Goal: Transaction & Acquisition: Purchase product/service

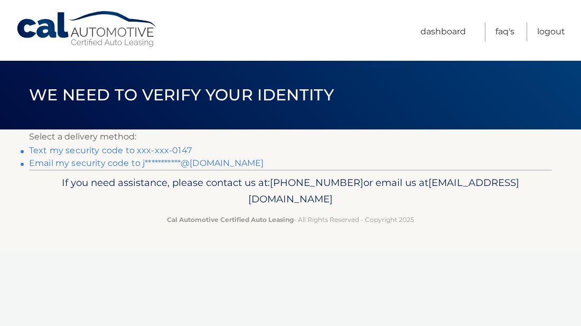
click at [196, 165] on link "**********" at bounding box center [146, 163] width 235 height 10
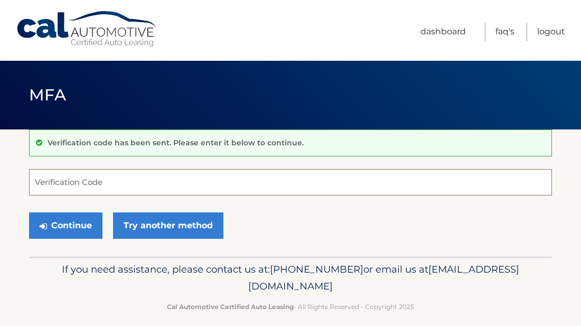
click at [156, 188] on input "Verification Code" at bounding box center [290, 182] width 523 height 26
type input "601071"
click at [274, 218] on div "Continue Try another method" at bounding box center [290, 226] width 523 height 36
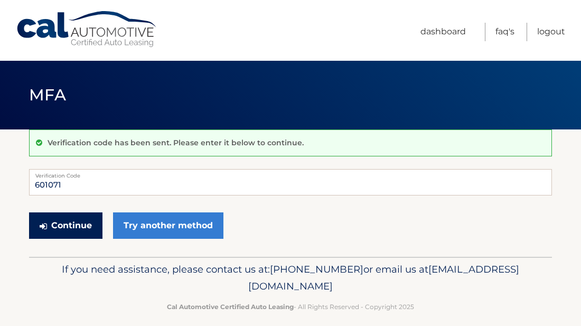
click at [80, 218] on button "Continue" at bounding box center [65, 225] width 73 height 26
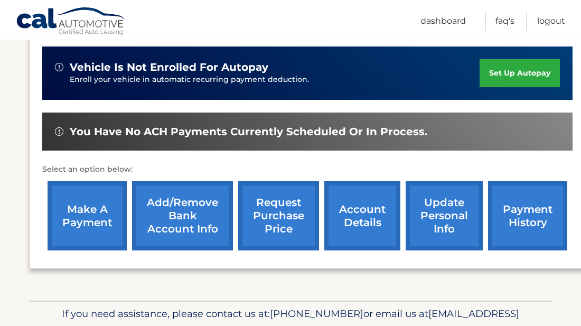
scroll to position [275, 0]
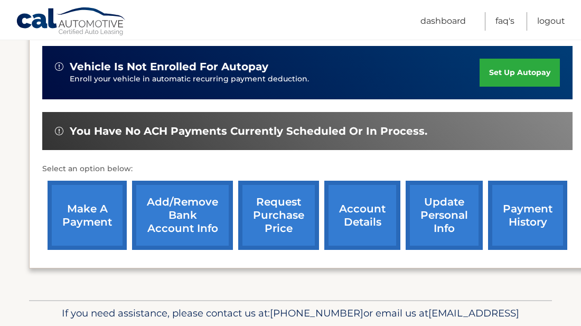
click at [97, 207] on link "make a payment" at bounding box center [87, 215] width 79 height 69
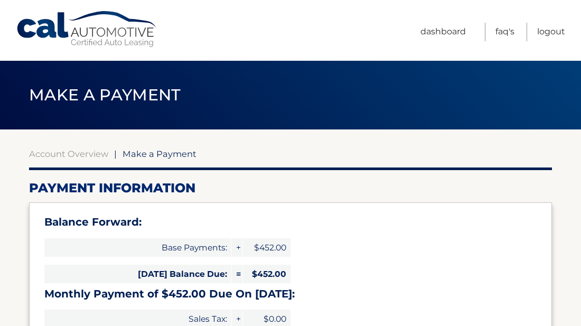
select select "YmJjYjY1YzUtY2YyZS00NTljLWFmMjItMTY3M2YyNDNlOTc4"
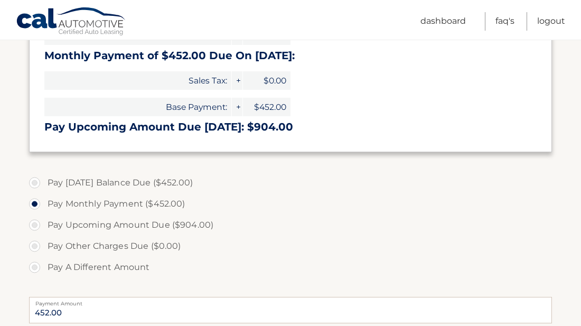
scroll to position [254, 0]
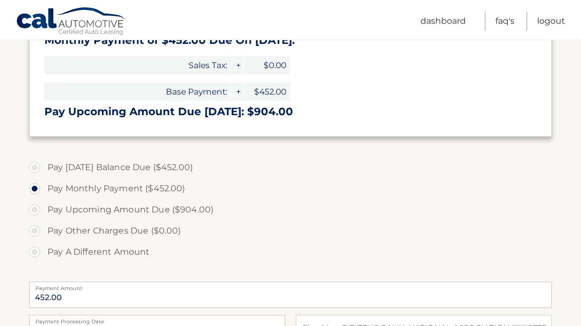
click at [35, 166] on label "Pay Today's Balance Due ($452.00)" at bounding box center [290, 167] width 523 height 21
click at [35, 166] on input "Pay Today's Balance Due ($452.00)" at bounding box center [38, 165] width 11 height 17
radio input "true"
click at [37, 186] on label "Pay Monthly Payment ($452.00)" at bounding box center [290, 188] width 523 height 21
click at [37, 186] on input "Pay Monthly Payment ($452.00)" at bounding box center [38, 186] width 11 height 17
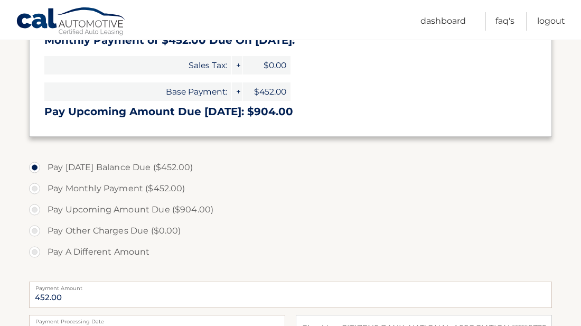
radio input "true"
click at [338, 184] on label "Pay Monthly Payment ($452.00)" at bounding box center [290, 188] width 523 height 21
click at [44, 184] on input "Pay Monthly Payment ($452.00)" at bounding box center [38, 186] width 11 height 17
click at [33, 199] on input "Pay Upcoming Amount Due ($904.00)" at bounding box center [38, 207] width 11 height 17
radio input "true"
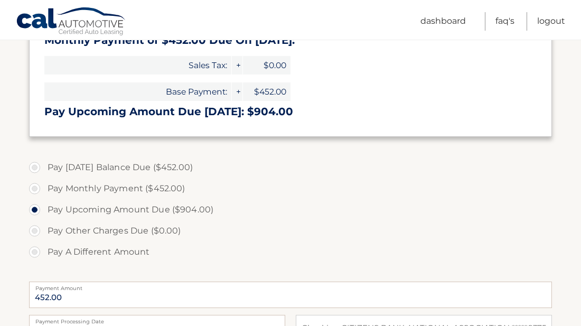
type input "904.00"
click at [33, 241] on input "Pay A Different Amount" at bounding box center [38, 249] width 11 height 17
radio input "true"
type input "0"
click at [37, 189] on label "Pay Monthly Payment ($452.00)" at bounding box center [290, 188] width 523 height 21
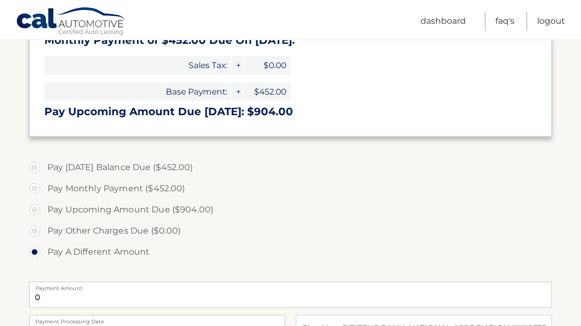
click at [37, 189] on input "Pay Monthly Payment ($452.00)" at bounding box center [38, 186] width 11 height 17
radio input "true"
type input "452.00"
click at [283, 199] on label "Pay Upcoming Amount Due ($904.00)" at bounding box center [290, 209] width 523 height 21
click at [44, 199] on input "Pay Upcoming Amount Due ($904.00)" at bounding box center [38, 207] width 11 height 17
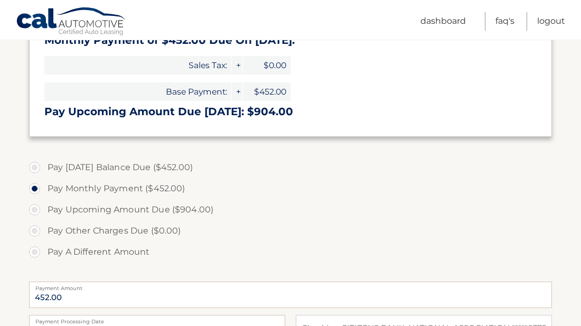
radio input "true"
type input "904.00"
click at [35, 188] on label "Pay Monthly Payment ($452.00)" at bounding box center [290, 188] width 523 height 21
click at [35, 188] on input "Pay Monthly Payment ($452.00)" at bounding box center [38, 186] width 11 height 17
radio input "true"
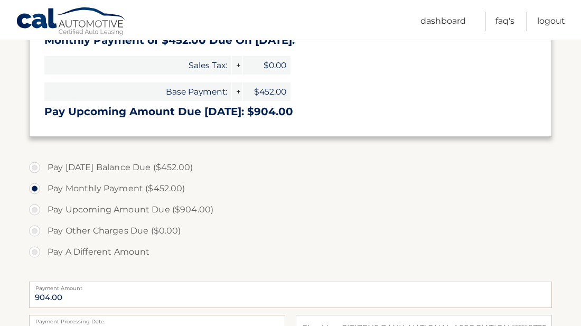
type input "452.00"
click at [16, 213] on section "Account Overview | Make a Payment Payment Information Balance Forward: Base Pay…" at bounding box center [290, 171] width 581 height 590
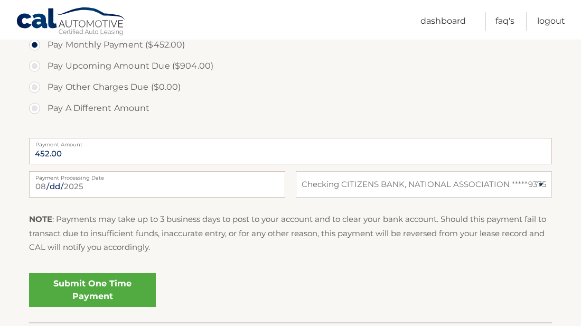
scroll to position [402, 0]
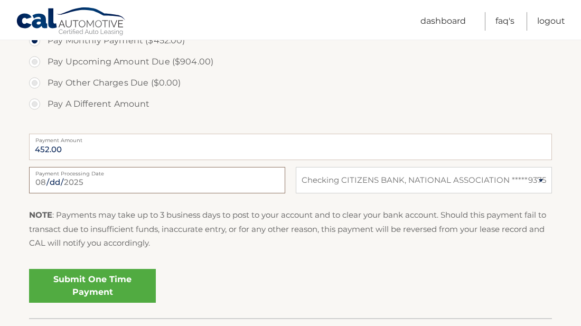
click at [98, 181] on input "2025-08-30" at bounding box center [157, 180] width 256 height 26
click at [263, 89] on label "Pay Other Charges Due ($0.00)" at bounding box center [290, 82] width 523 height 21
click at [119, 285] on link "Submit One Time Payment" at bounding box center [92, 286] width 127 height 34
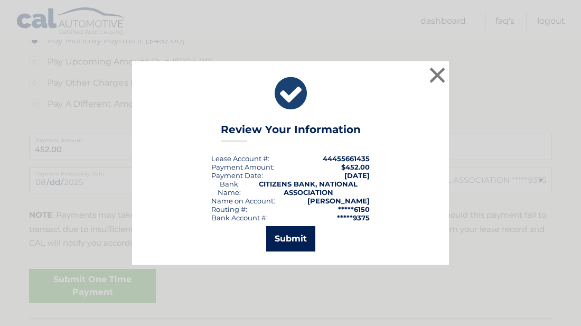
click at [288, 242] on button "Submit" at bounding box center [290, 238] width 49 height 25
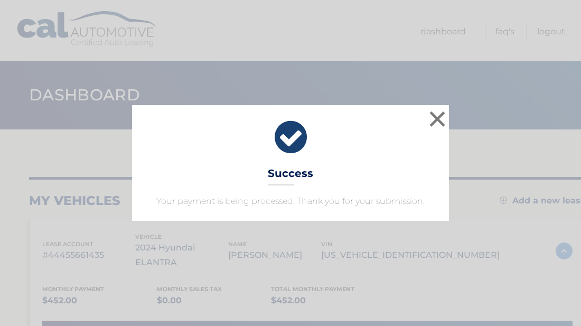
click at [288, 242] on div "× Success Your payment is being processed. Thank you for your submission. Loadi…" at bounding box center [290, 163] width 581 height 326
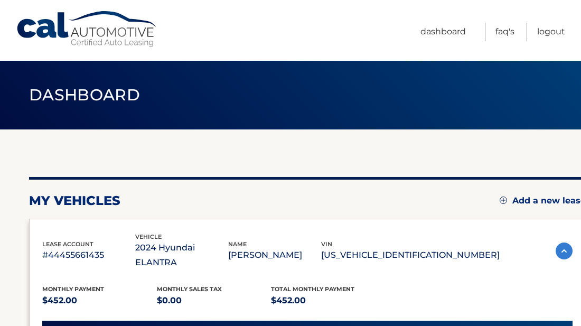
click at [504, 55] on ul "Dashboard FAQ's Logout" at bounding box center [493, 30] width 145 height 61
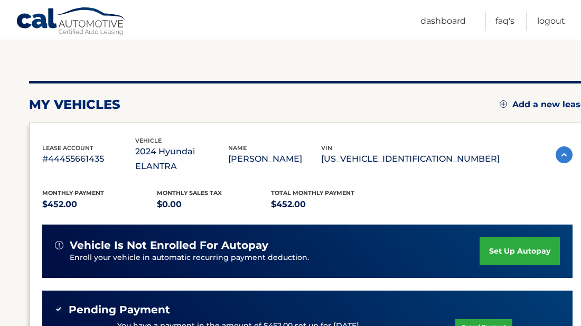
scroll to position [127, 0]
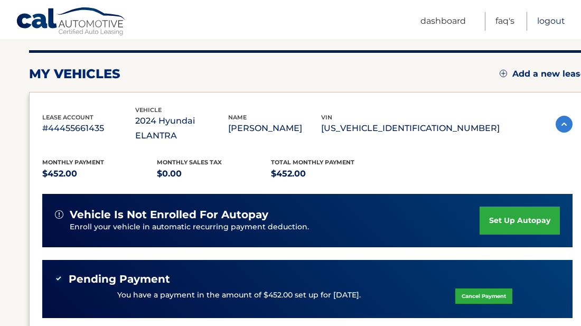
click at [546, 21] on link "Logout" at bounding box center [551, 21] width 28 height 18
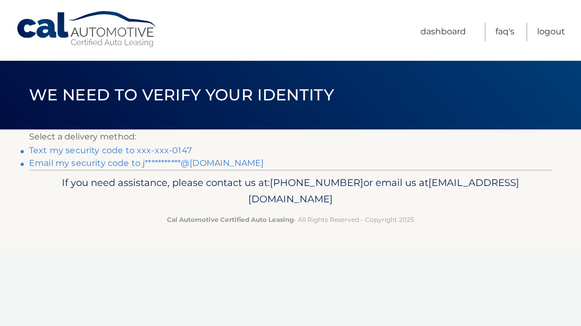
click at [220, 162] on link "**********" at bounding box center [146, 163] width 235 height 10
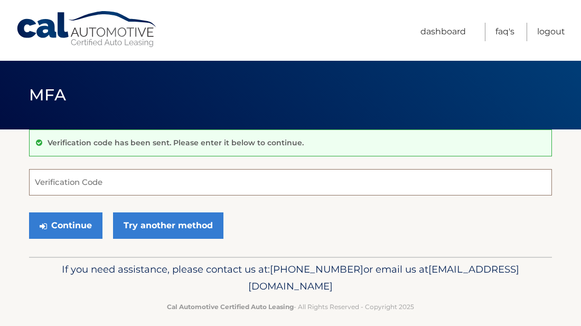
click at [173, 188] on input "Verification Code" at bounding box center [290, 182] width 523 height 26
type input "842466"
click at [269, 216] on div "Continue Try another method" at bounding box center [290, 226] width 523 height 36
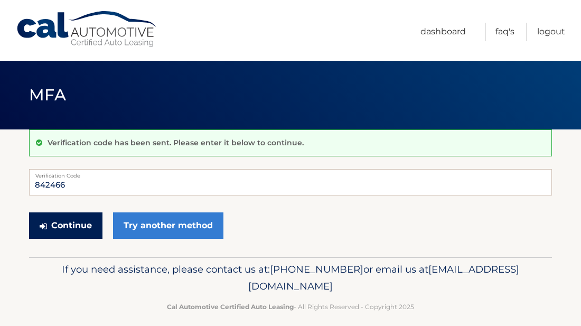
click at [73, 223] on button "Continue" at bounding box center [65, 225] width 73 height 26
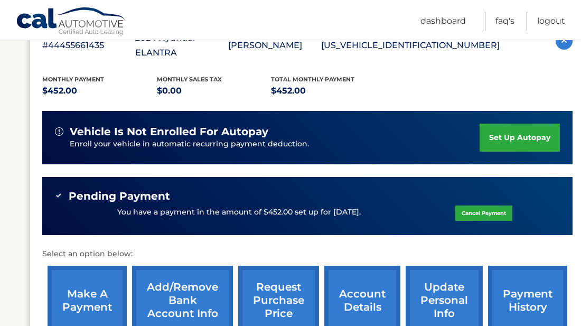
scroll to position [211, 0]
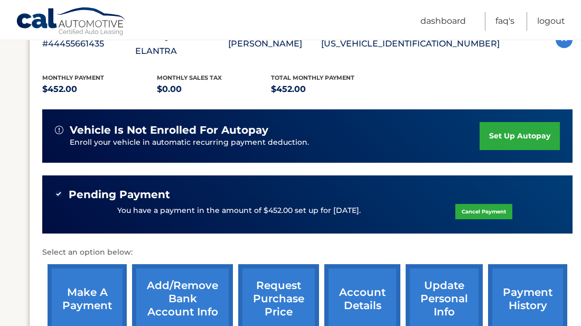
click at [172, 281] on link "Add/Remove bank account info" at bounding box center [182, 298] width 101 height 69
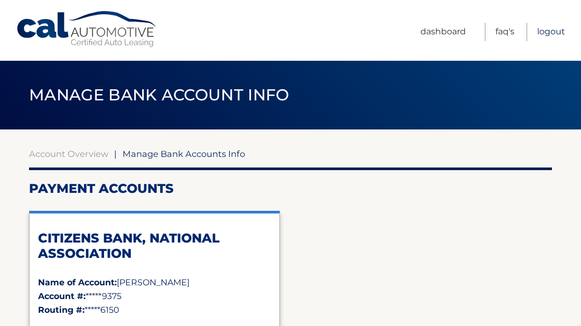
click at [558, 31] on link "Logout" at bounding box center [551, 32] width 28 height 18
